Goal: Transaction & Acquisition: Purchase product/service

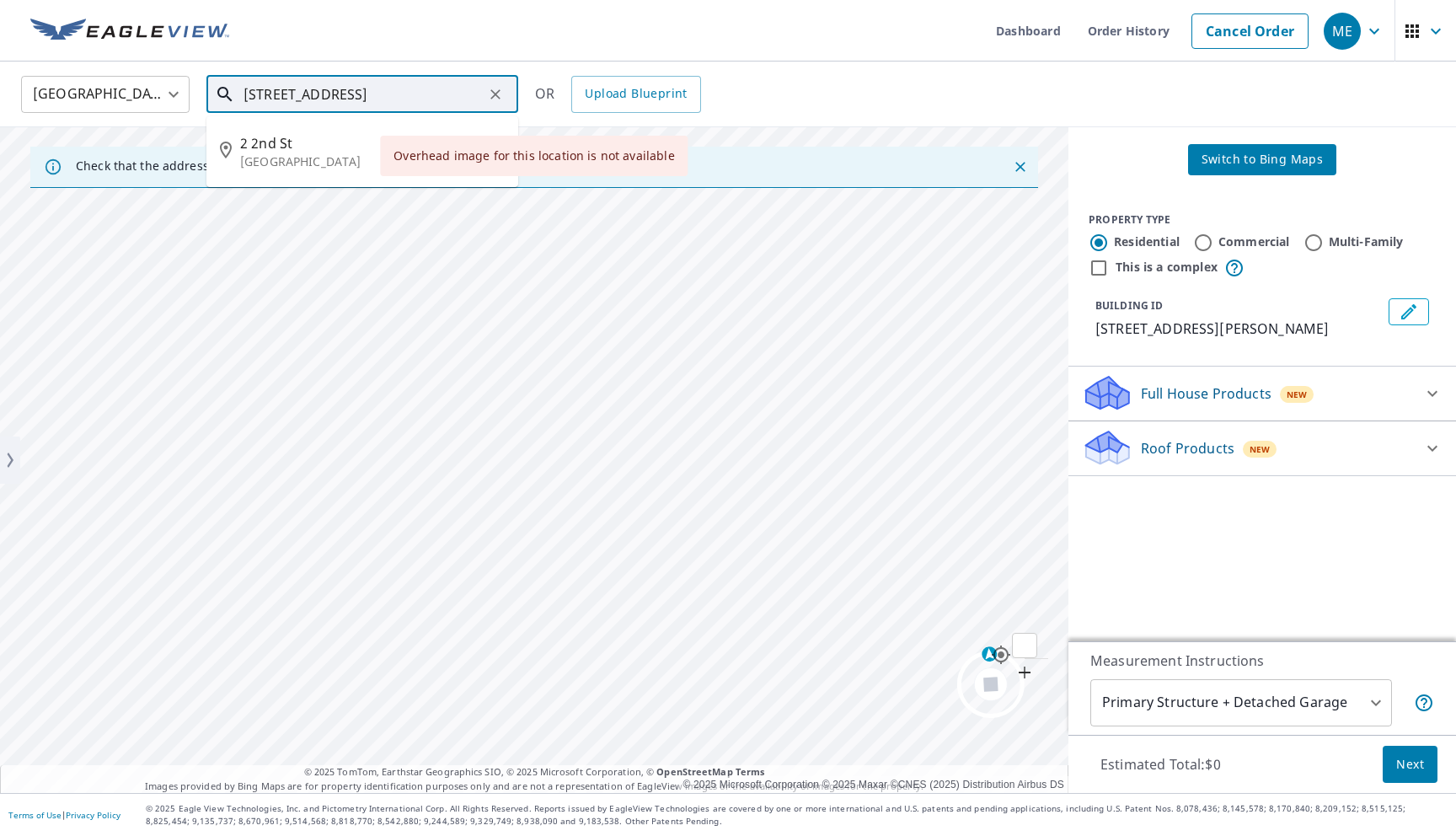
click at [458, 105] on input "2 2nd St Colonial Beach, VA 22443" at bounding box center [364, 94] width 240 height 47
click at [492, 96] on icon "Clear" at bounding box center [495, 94] width 10 height 10
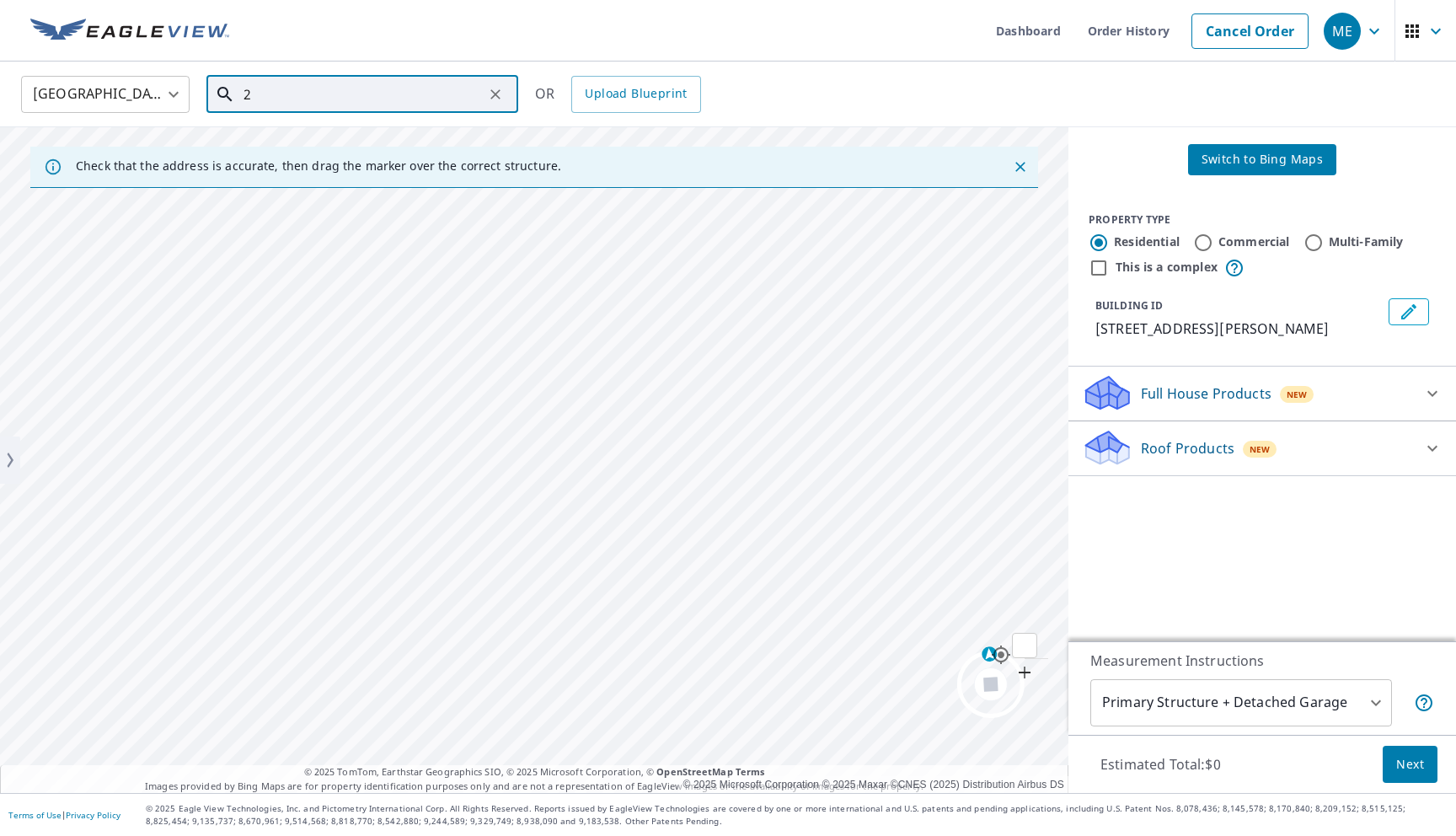
type input "26"
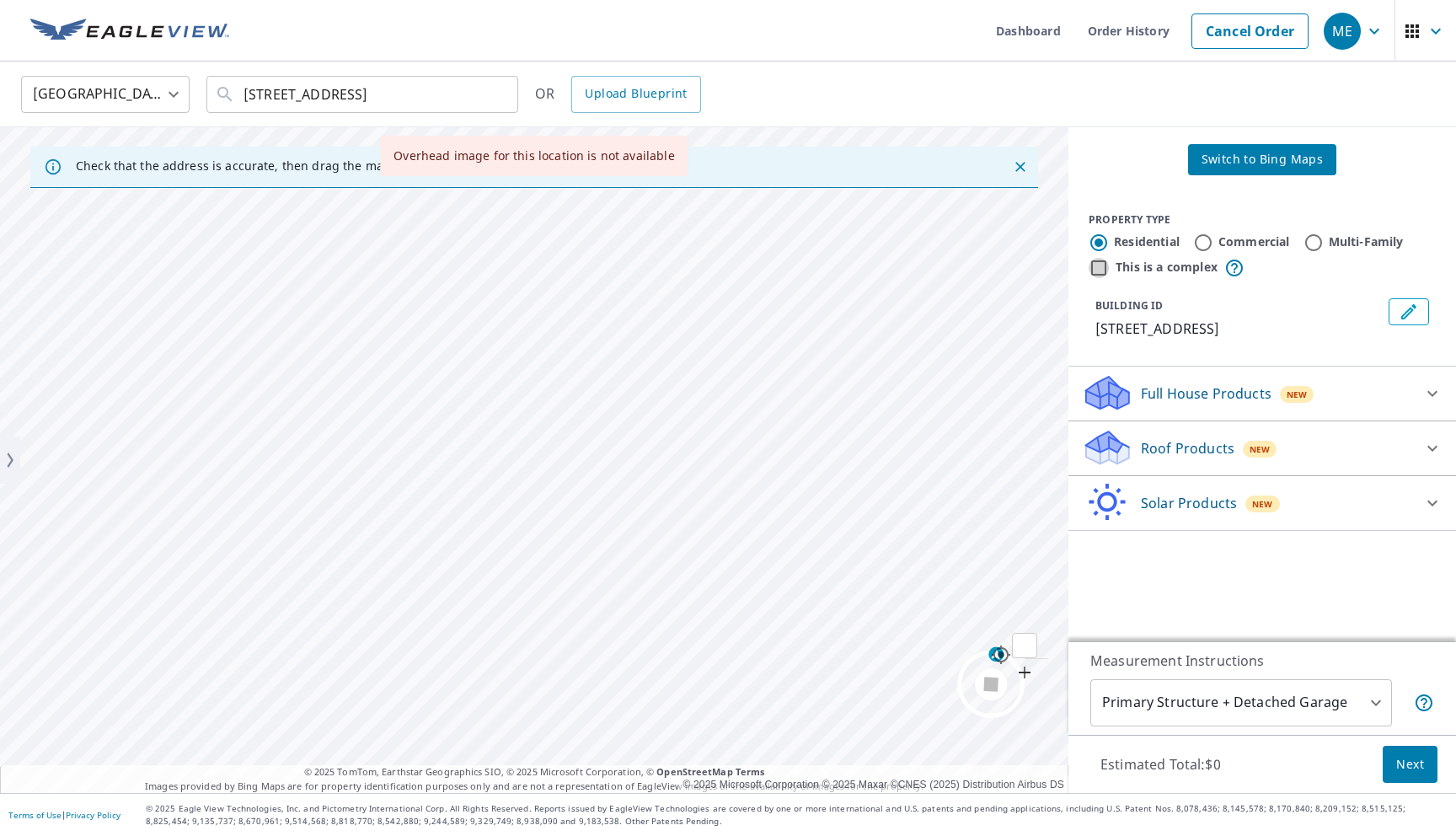
click at [1103, 273] on input "This is a complex" at bounding box center [1099, 268] width 20 height 20
checkbox input "true"
radio input "false"
radio input "true"
type input "4"
